Goal: Task Accomplishment & Management: Complete application form

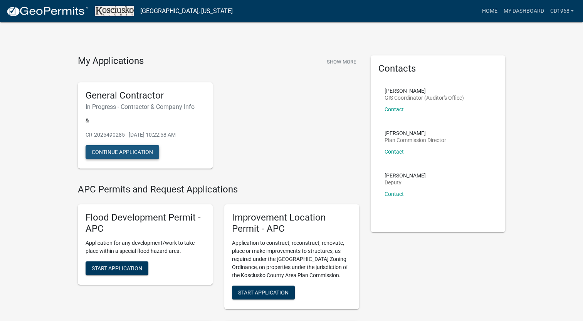
click at [150, 147] on button "Continue Application" at bounding box center [123, 152] width 74 height 14
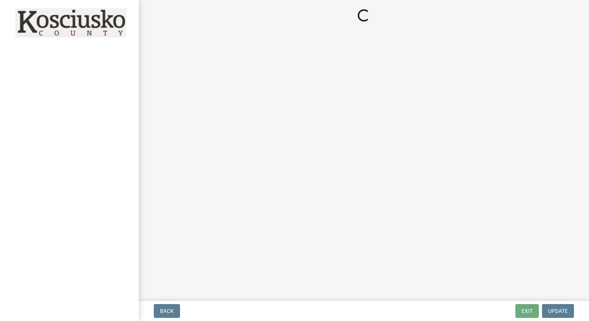
select select "IN"
select select "in"
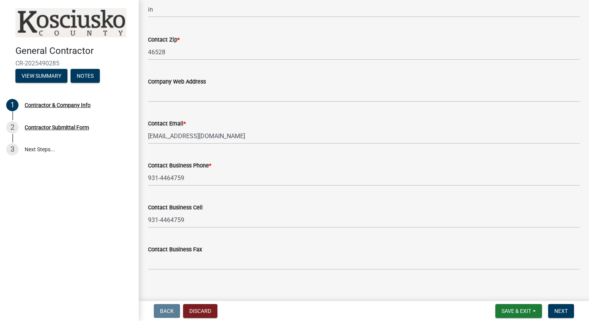
scroll to position [688, 0]
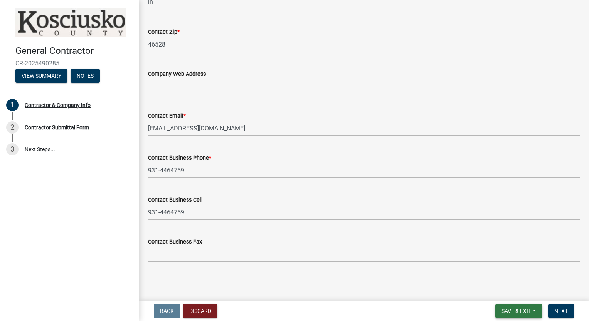
click at [513, 311] on span "Save & Exit" at bounding box center [516, 311] width 30 height 6
click at [501, 275] on button "Save" at bounding box center [511, 273] width 62 height 18
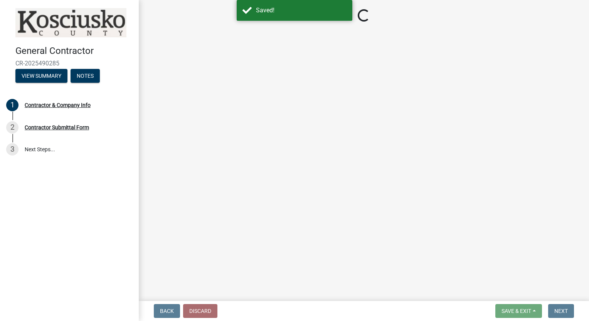
select select "IN"
select select "in"
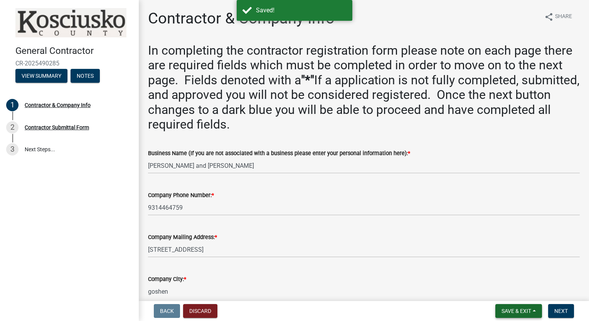
click at [528, 310] on span "Save & Exit" at bounding box center [516, 311] width 30 height 6
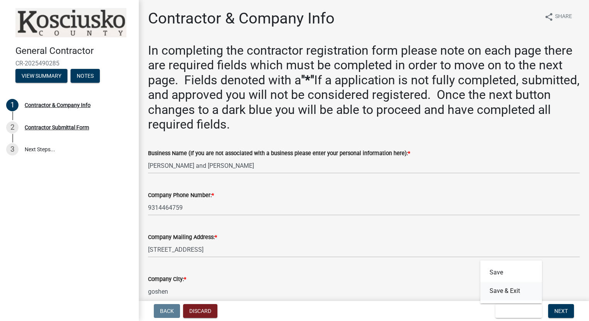
click at [510, 291] on button "Save & Exit" at bounding box center [511, 291] width 62 height 18
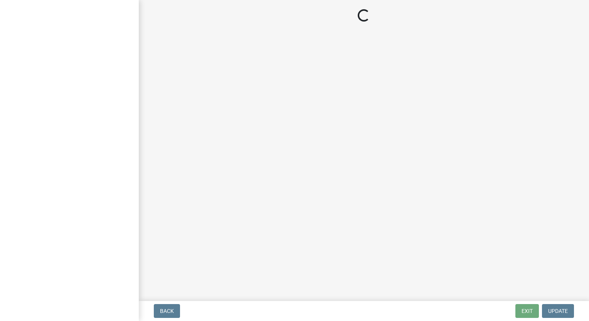
select select "IN"
select select "in"
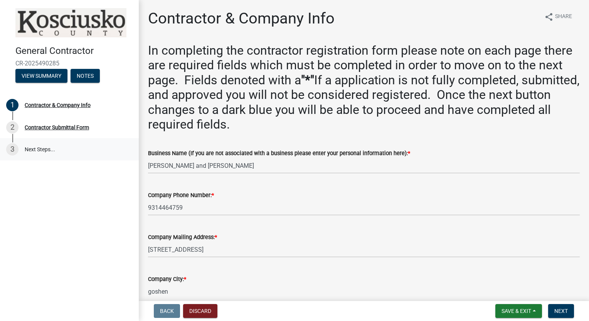
click at [39, 146] on link "3 Next Steps..." at bounding box center [69, 149] width 139 height 22
click at [48, 126] on div "Contractor Submittal Form" at bounding box center [57, 127] width 64 height 5
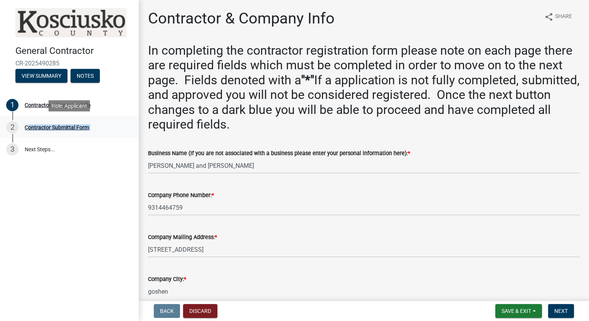
drag, startPoint x: 48, startPoint y: 126, endPoint x: 30, endPoint y: 125, distance: 17.7
click at [30, 125] on div "Contractor Submittal Form" at bounding box center [57, 127] width 64 height 5
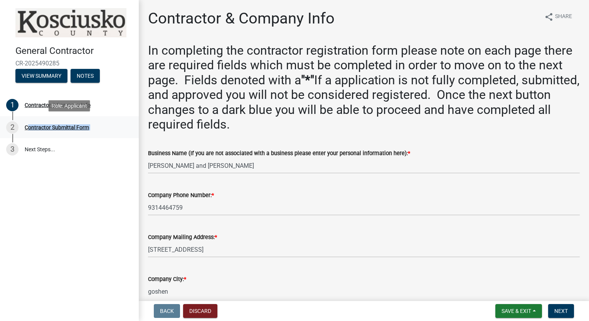
click at [30, 125] on div "Contractor Submittal Form" at bounding box center [57, 127] width 64 height 5
drag, startPoint x: 30, startPoint y: 125, endPoint x: 13, endPoint y: 125, distance: 17.0
click at [13, 125] on div "2" at bounding box center [12, 127] width 12 height 12
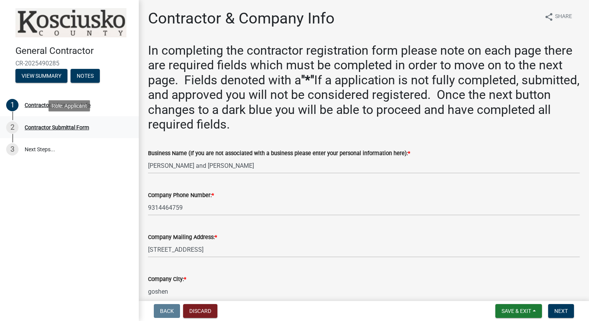
click at [13, 125] on div "2" at bounding box center [12, 127] width 12 height 12
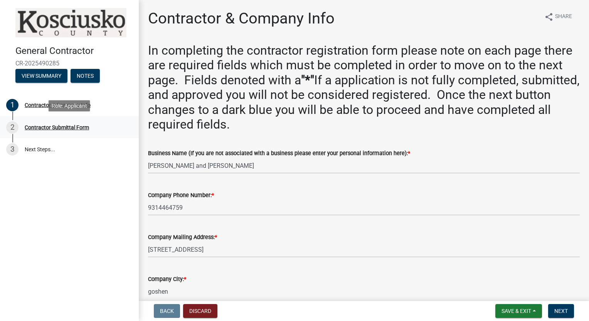
click at [13, 125] on div "2" at bounding box center [12, 127] width 12 height 12
click at [536, 309] on button "Save & Exit" at bounding box center [518, 311] width 47 height 14
click at [507, 275] on button "Save" at bounding box center [511, 273] width 62 height 18
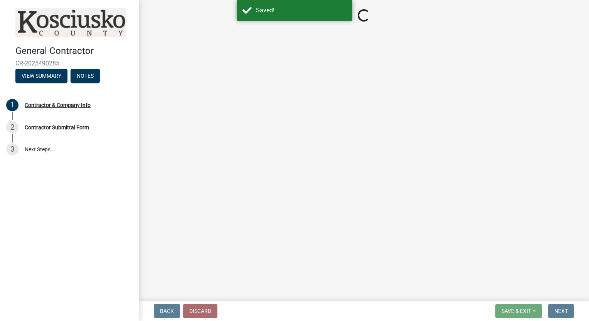
select select "IN"
select select "in"
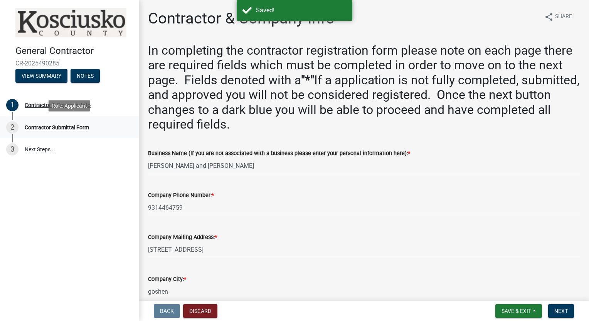
click at [35, 126] on div "Contractor Submittal Form" at bounding box center [57, 127] width 64 height 5
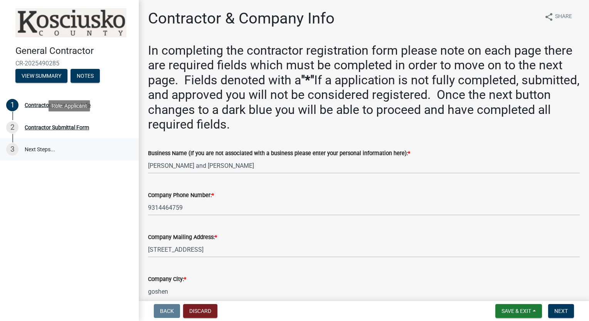
drag, startPoint x: 35, startPoint y: 126, endPoint x: 13, endPoint y: 148, distance: 31.1
click at [13, 148] on div "3" at bounding box center [12, 149] width 12 height 12
drag, startPoint x: 13, startPoint y: 148, endPoint x: 47, endPoint y: 76, distance: 80.4
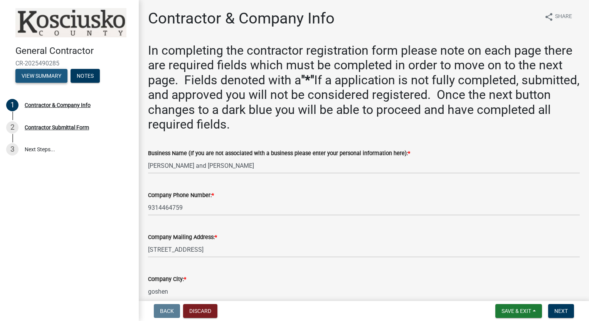
click at [47, 76] on button "View Summary" at bounding box center [41, 76] width 52 height 14
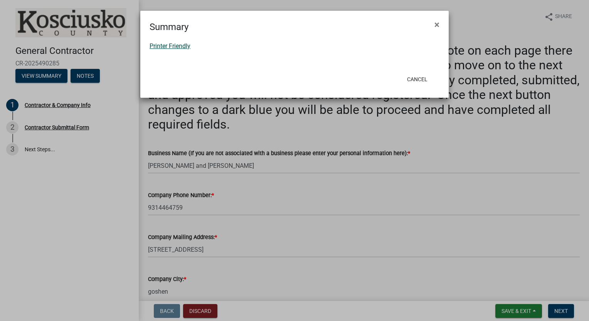
click at [183, 47] on link "Printer Friendly" at bounding box center [170, 45] width 41 height 7
click at [440, 25] on button "×" at bounding box center [436, 25] width 17 height 22
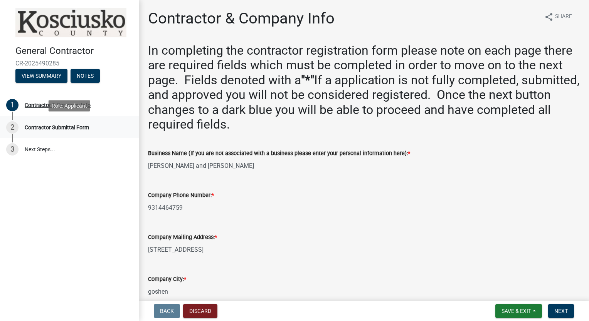
click at [77, 125] on div "Contractor Submittal Form" at bounding box center [57, 127] width 64 height 5
click at [526, 309] on span "Save & Exit" at bounding box center [516, 311] width 30 height 6
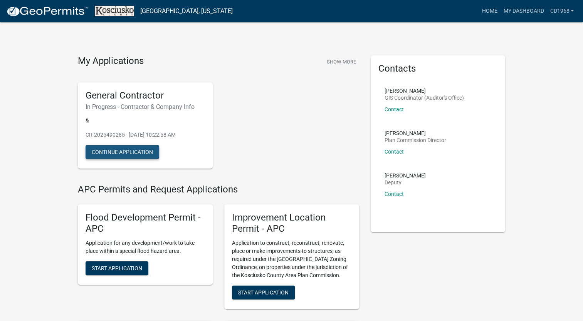
click at [129, 148] on button "Continue Application" at bounding box center [123, 152] width 74 height 14
click at [126, 151] on button "Continue Application" at bounding box center [123, 152] width 74 height 14
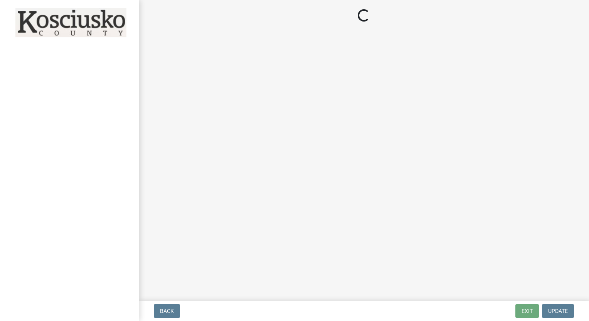
select select "IN"
select select "in"
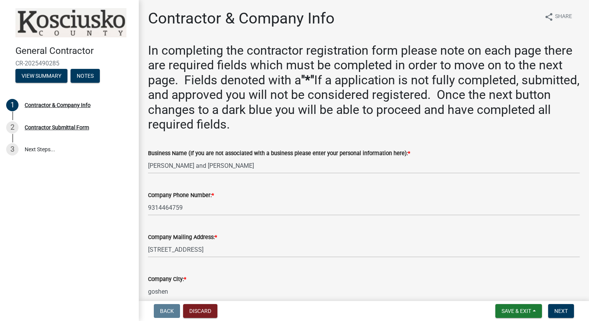
drag, startPoint x: 586, startPoint y: 53, endPoint x: 569, endPoint y: 35, distance: 24.8
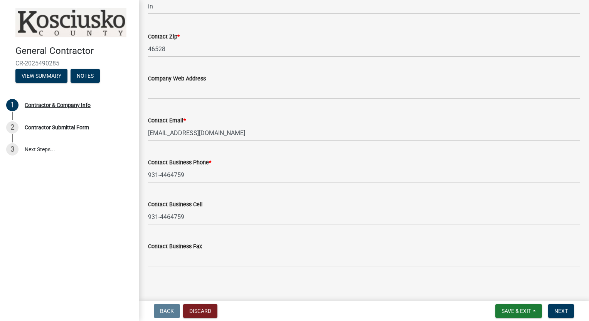
scroll to position [688, 0]
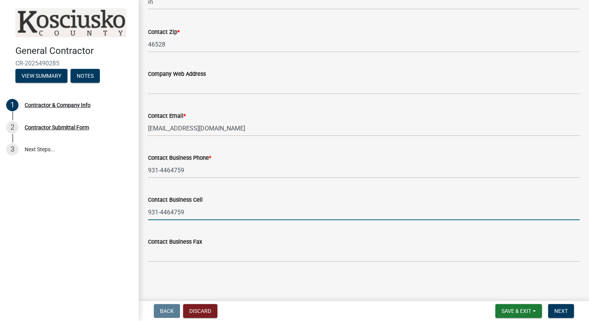
click at [172, 212] on input "931-4464759" at bounding box center [364, 213] width 432 height 16
type input "[PHONE_NUMBER]"
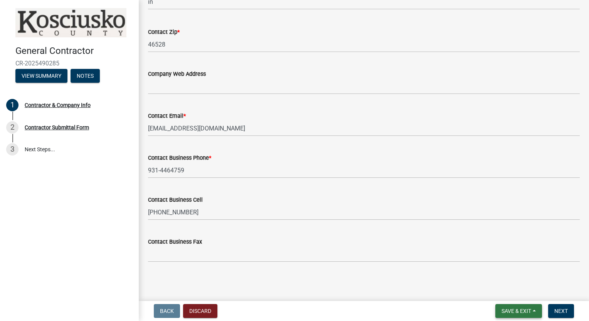
drag, startPoint x: 533, startPoint y: 311, endPoint x: 516, endPoint y: 314, distance: 17.1
click at [516, 314] on span "Save & Exit" at bounding box center [516, 311] width 30 height 6
click at [498, 274] on button "Save" at bounding box center [511, 273] width 62 height 18
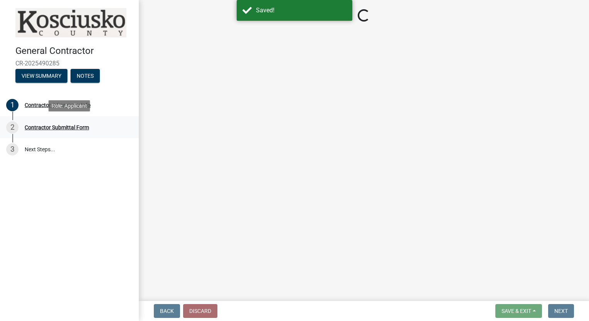
click at [65, 127] on div "Contractor Submittal Form" at bounding box center [57, 127] width 64 height 5
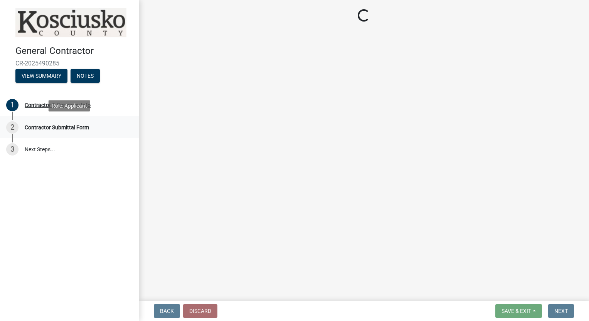
drag, startPoint x: 65, startPoint y: 127, endPoint x: 18, endPoint y: 123, distance: 47.2
click at [18, 123] on div "2" at bounding box center [12, 127] width 12 height 12
drag, startPoint x: 12, startPoint y: 124, endPoint x: 37, endPoint y: 73, distance: 57.2
click at [37, 73] on button "View Summary" at bounding box center [41, 76] width 52 height 14
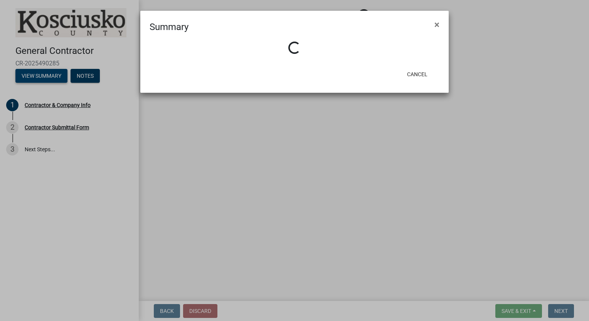
select select "IN"
select select "in"
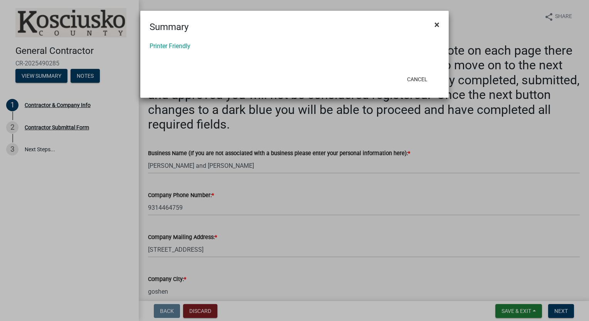
drag, startPoint x: 167, startPoint y: 48, endPoint x: 432, endPoint y: 26, distance: 265.7
click at [432, 26] on button "×" at bounding box center [436, 25] width 17 height 22
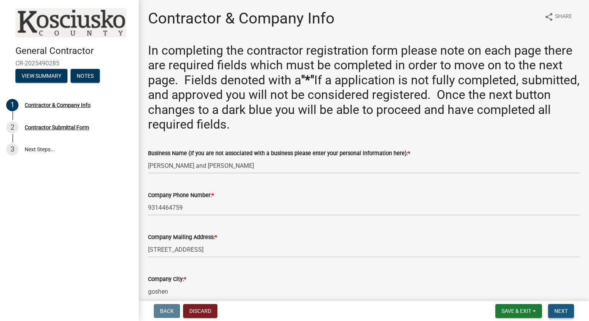
click at [561, 312] on span "Next" at bounding box center [560, 311] width 13 height 6
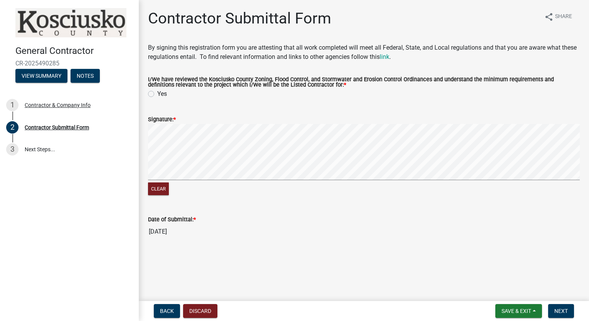
click at [157, 94] on label "Yes" at bounding box center [162, 93] width 10 height 9
click at [157, 94] on input "Yes" at bounding box center [159, 91] width 5 height 5
radio input "true"
click at [257, 117] on form "Signature: * Clear" at bounding box center [364, 151] width 432 height 91
drag, startPoint x: 256, startPoint y: 116, endPoint x: 275, endPoint y: 118, distance: 19.0
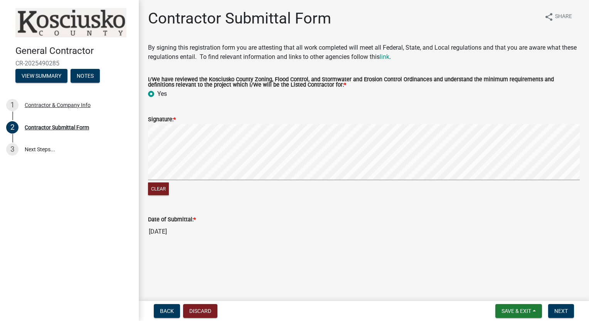
click at [275, 118] on div "Signature: *" at bounding box center [364, 119] width 432 height 9
click at [256, 117] on div "Signature: *" at bounding box center [364, 119] width 432 height 9
click at [279, 133] on form "Signature: * Clear" at bounding box center [364, 151] width 432 height 91
click at [562, 308] on span "Next" at bounding box center [560, 311] width 13 height 6
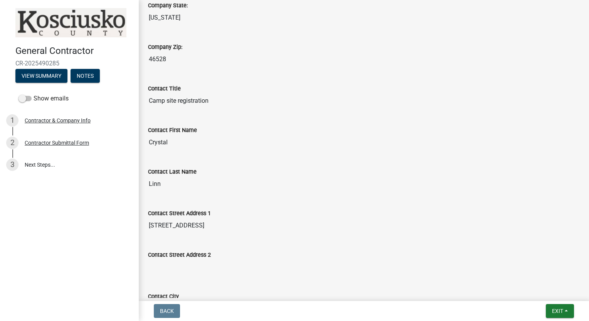
scroll to position [371, 0]
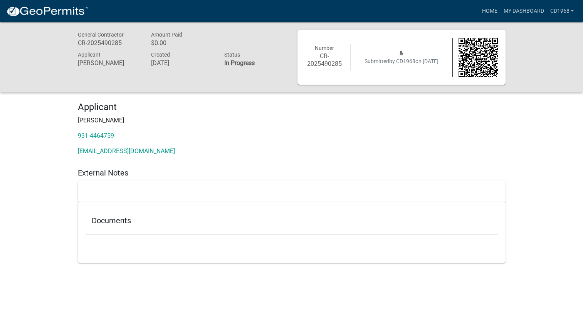
click at [266, 207] on div "Documents" at bounding box center [292, 232] width 428 height 61
click at [271, 199] on div at bounding box center [292, 192] width 428 height 22
click at [109, 136] on link "931-4464759" at bounding box center [96, 135] width 36 height 7
